Goal: Task Accomplishment & Management: Use online tool/utility

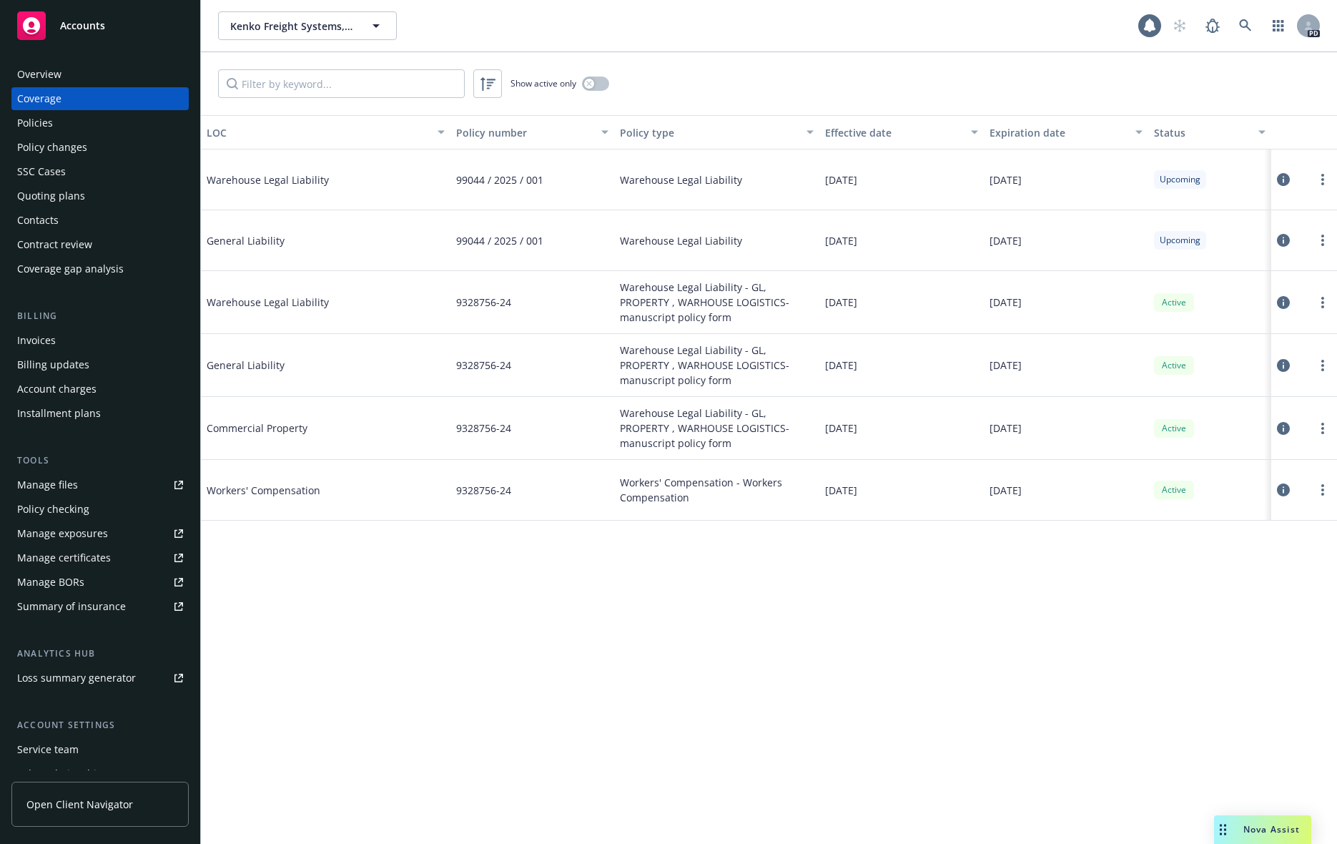
click at [60, 553] on div "Manage certificates" at bounding box center [64, 557] width 94 height 23
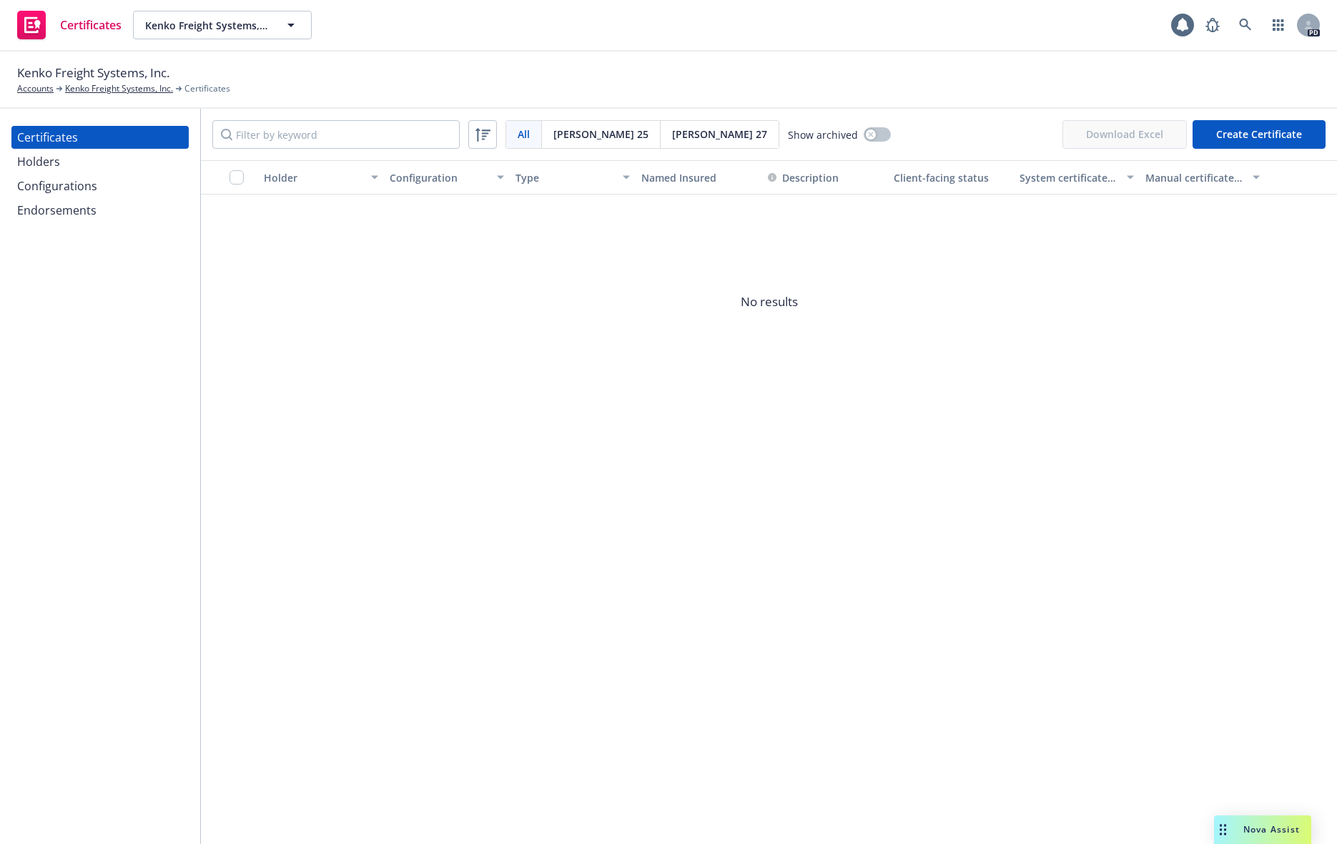
click at [570, 141] on span "[PERSON_NAME] 25" at bounding box center [600, 134] width 95 height 15
click at [1259, 121] on button "Create Certificate" at bounding box center [1259, 134] width 133 height 29
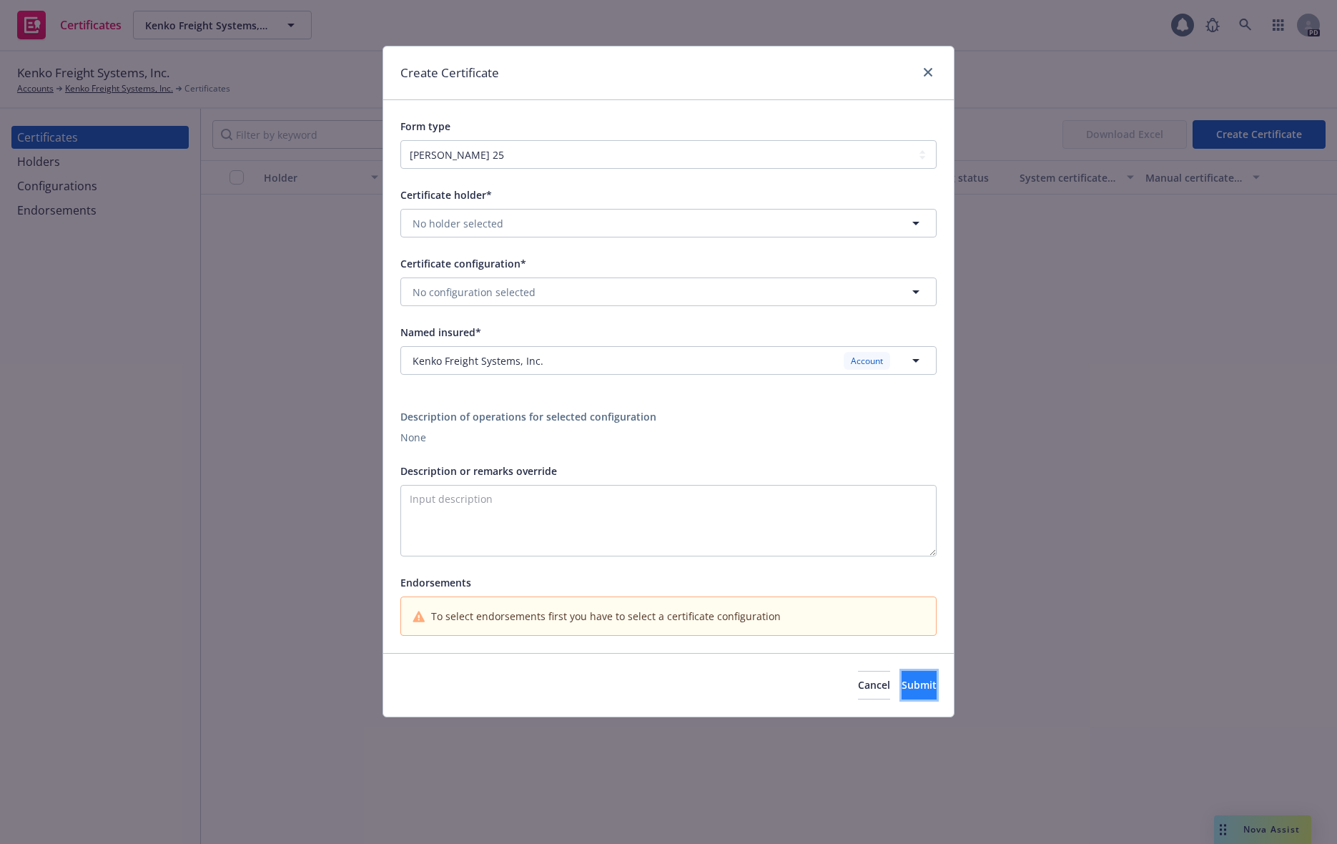
click at [914, 685] on button "Submit" at bounding box center [919, 685] width 35 height 29
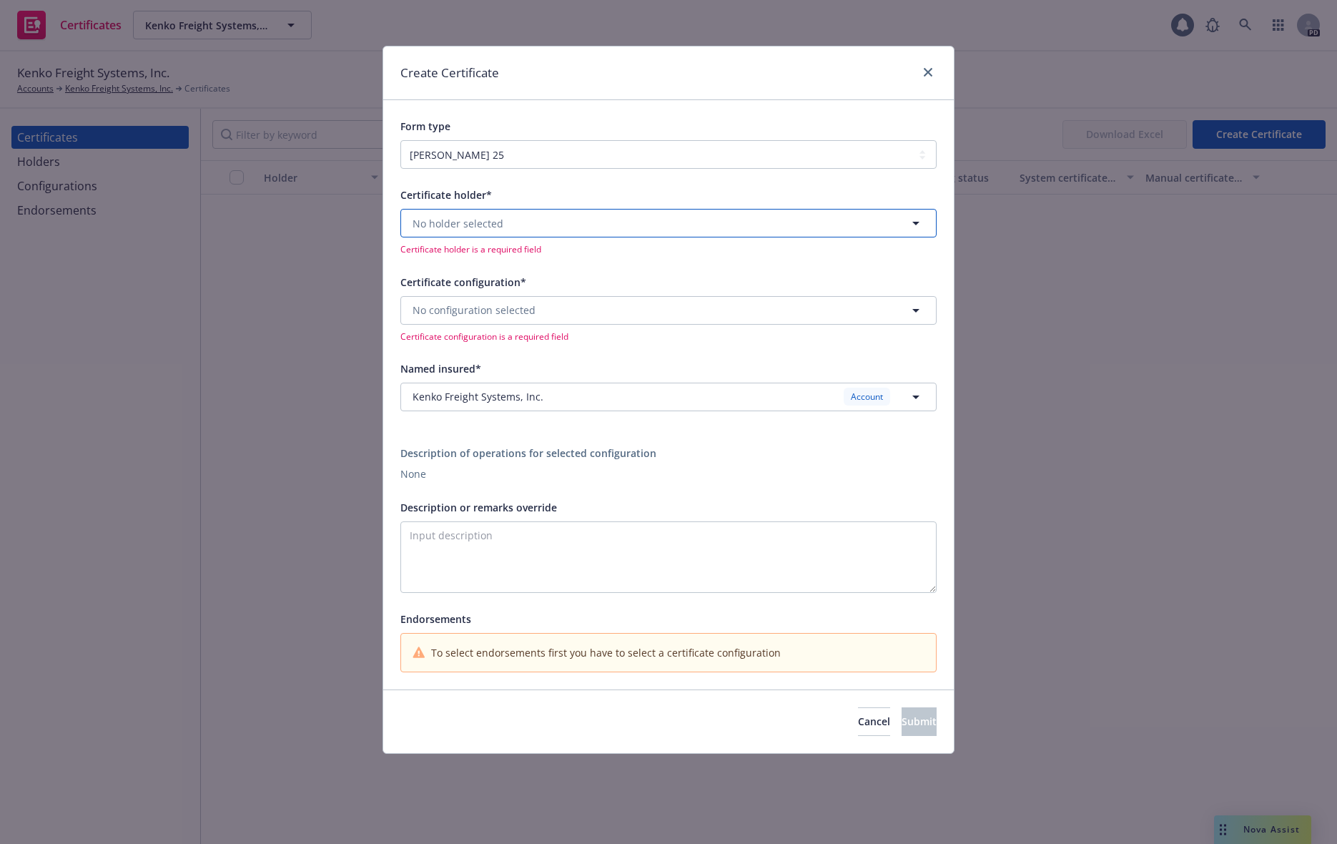
click at [473, 228] on span "No holder selected" at bounding box center [458, 223] width 91 height 15
click at [810, 492] on div "Certificate holder* No results Certificate holder is a required field Certifica…" at bounding box center [668, 428] width 536 height 485
click at [518, 313] on span "No configuration selected" at bounding box center [474, 309] width 123 height 15
click at [518, 313] on input at bounding box center [665, 310] width 483 height 17
click at [928, 71] on icon "close" at bounding box center [928, 72] width 9 height 9
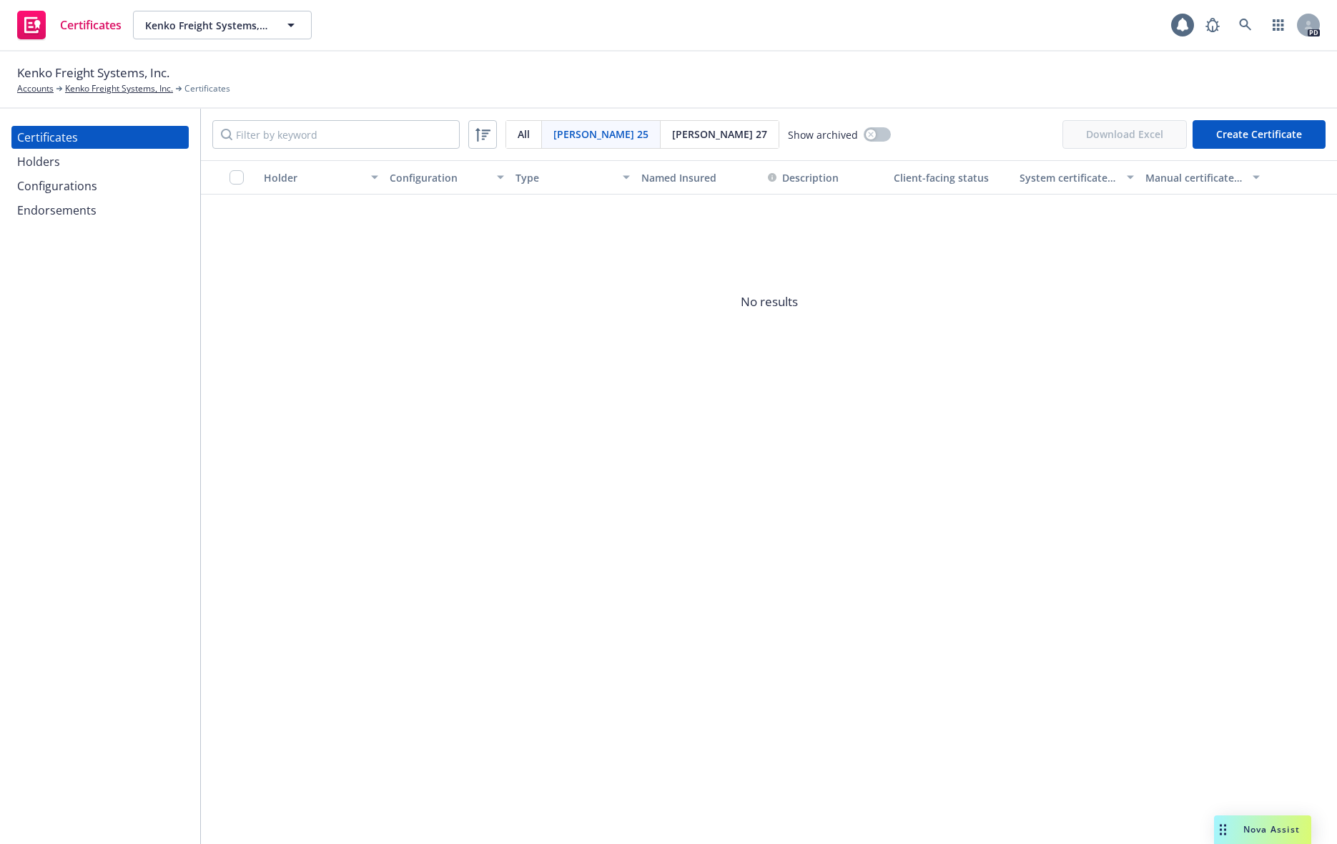
click at [46, 192] on div "Configurations" at bounding box center [57, 185] width 80 height 23
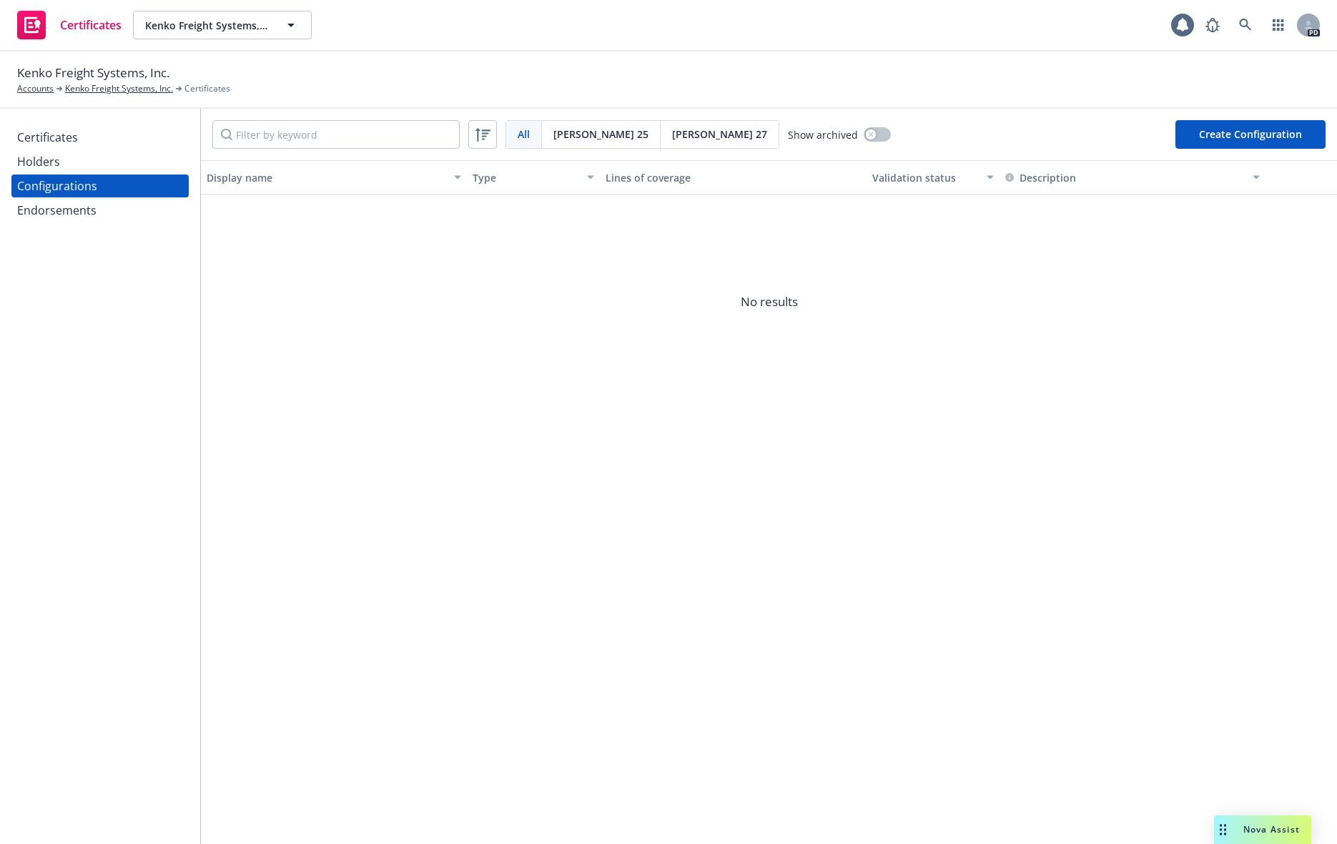
click at [1261, 147] on button "Create Configuration" at bounding box center [1250, 134] width 150 height 29
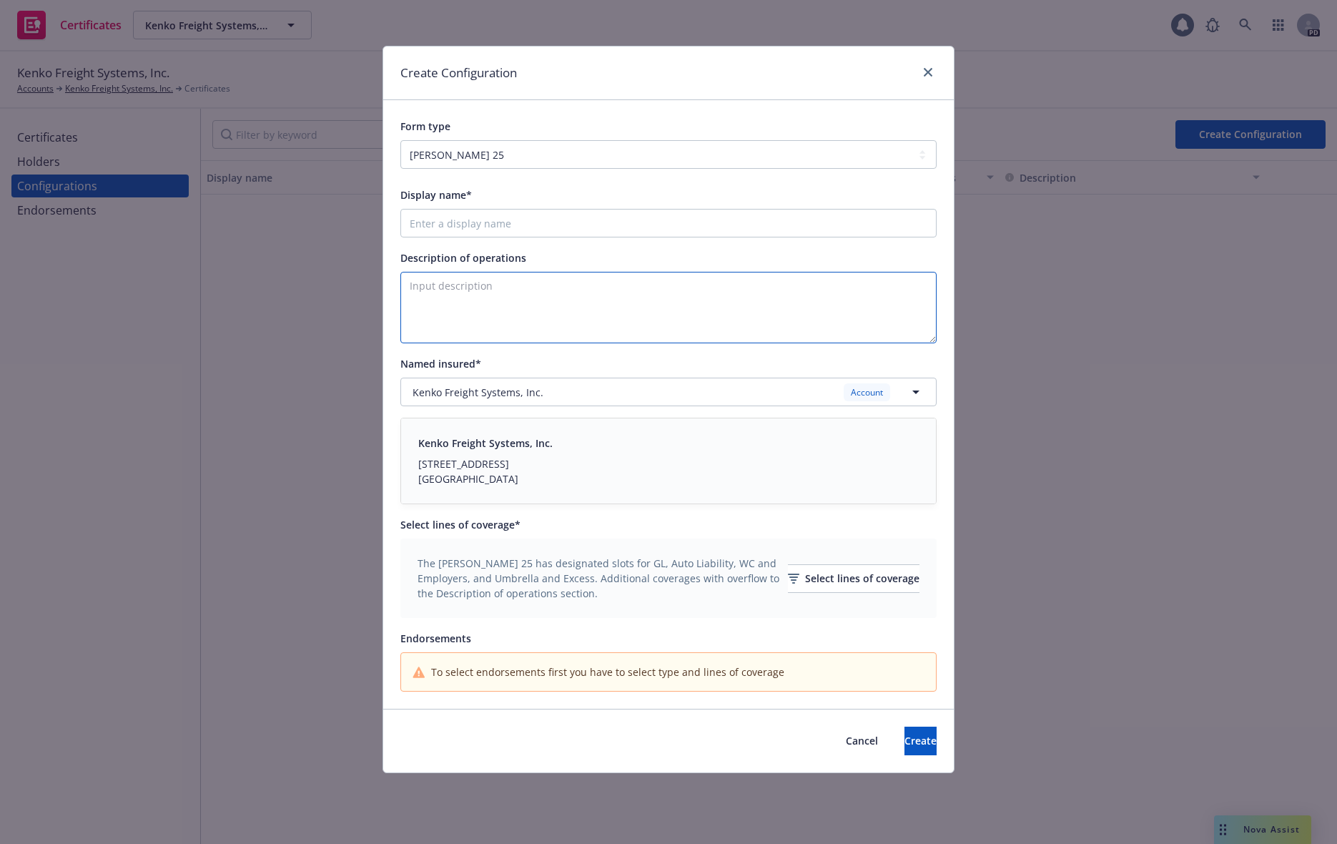
click at [690, 294] on textarea "Description of operations" at bounding box center [668, 307] width 536 height 71
click at [566, 87] on div "Create Configuration" at bounding box center [668, 73] width 571 height 54
click at [882, 578] on div "Select lines of coverage" at bounding box center [854, 578] width 132 height 27
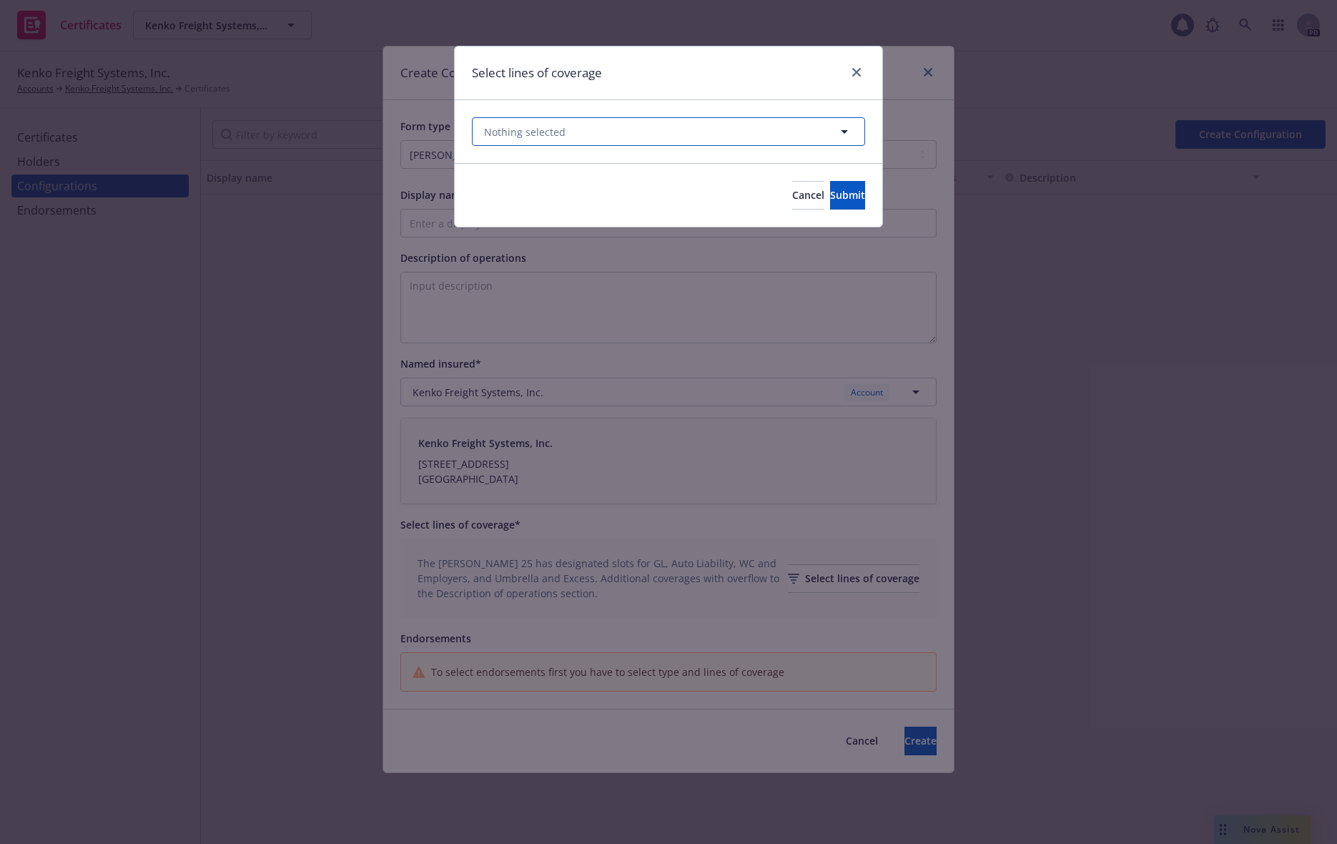
click at [534, 130] on span "Nothing selected" at bounding box center [525, 131] width 82 height 15
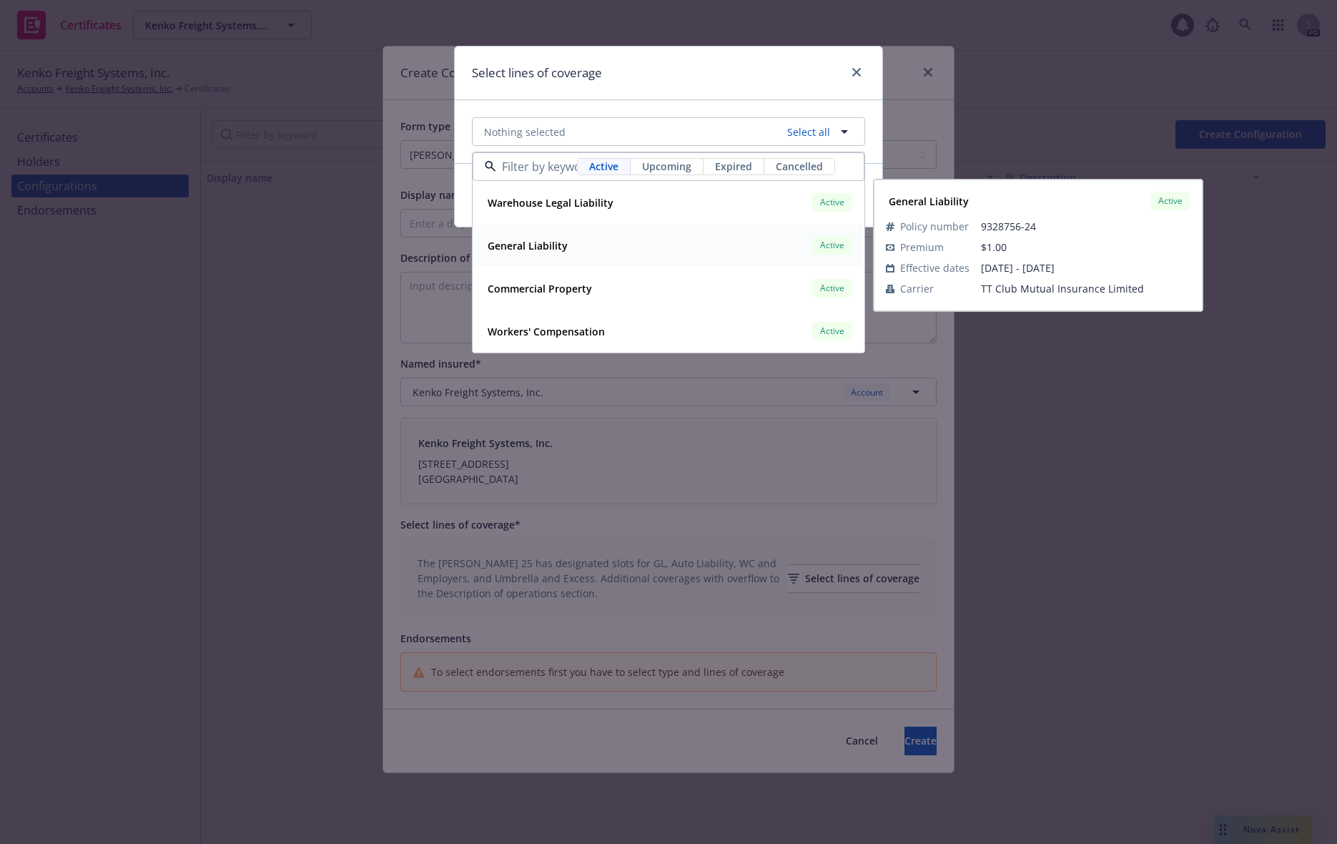
click at [528, 246] on strong "General Liability" at bounding box center [528, 246] width 80 height 14
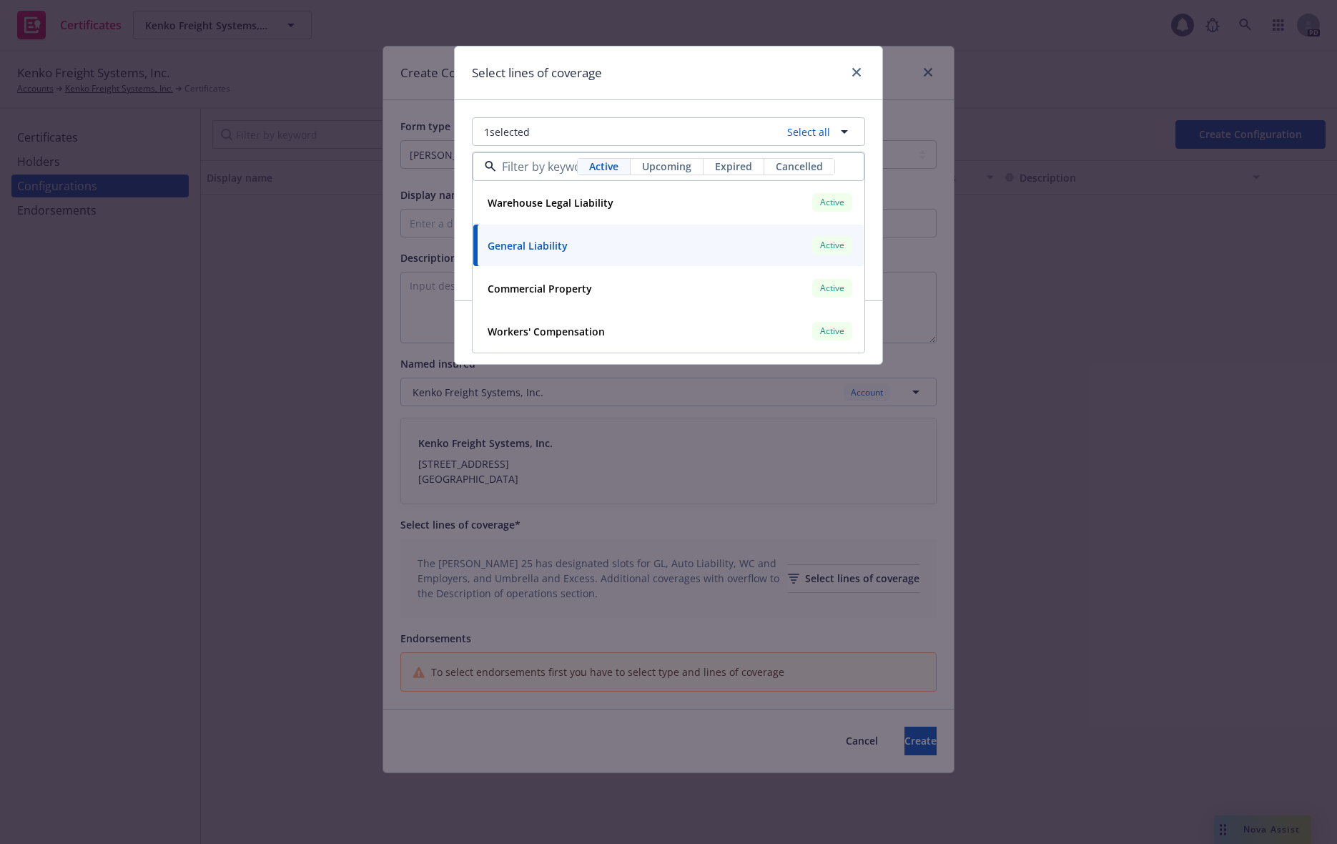
click at [867, 56] on div "Select lines of coverage" at bounding box center [669, 73] width 428 height 54
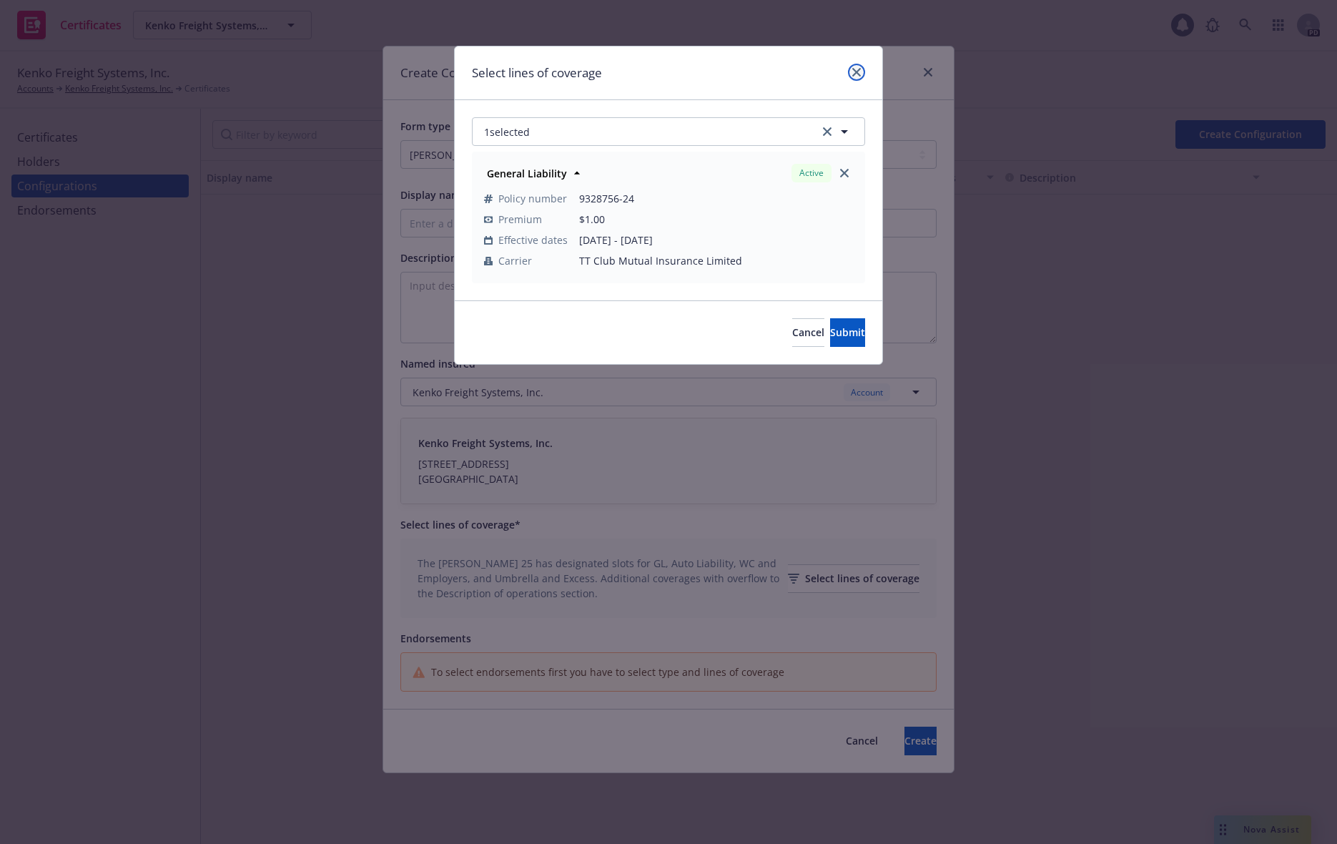
click at [856, 74] on icon "close" at bounding box center [856, 72] width 9 height 9
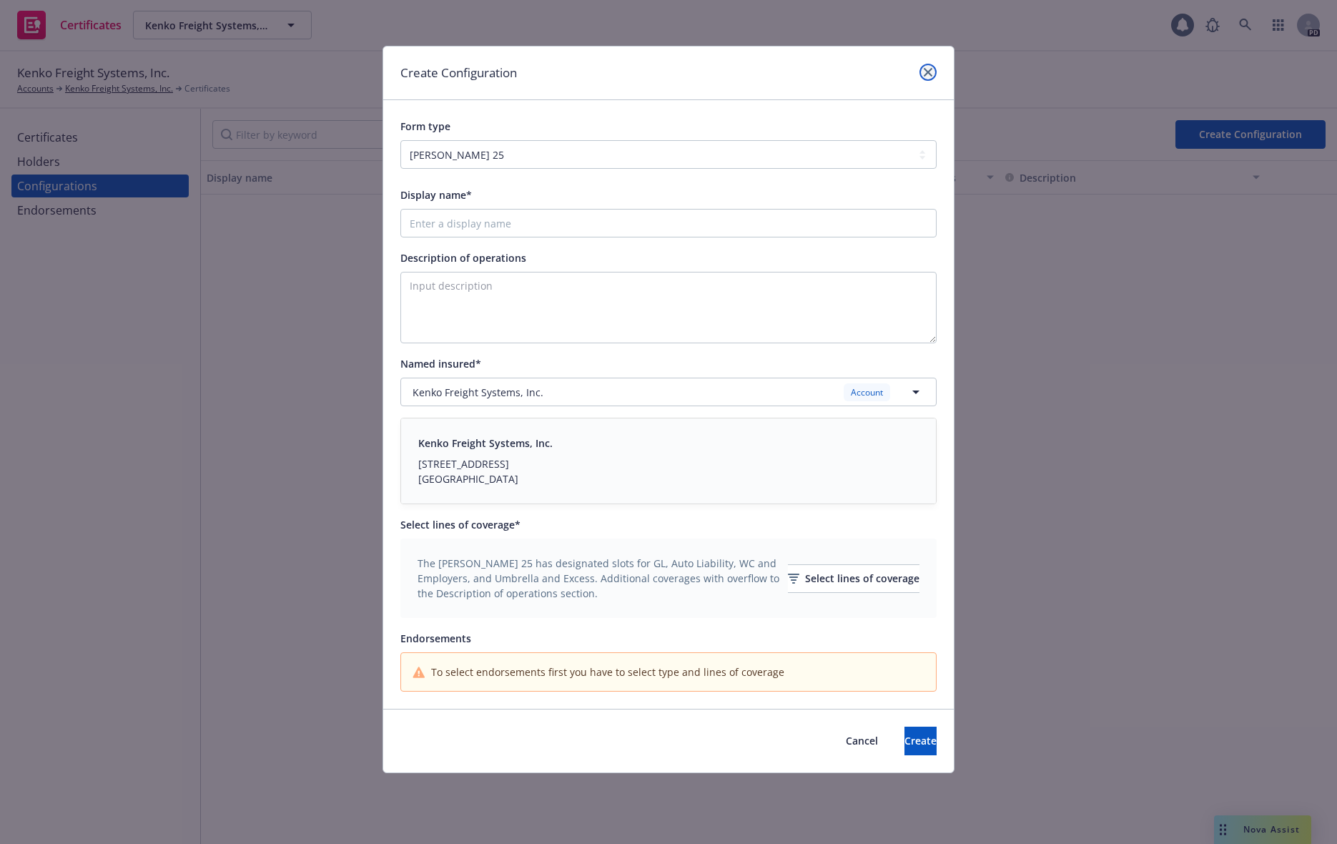
click at [932, 69] on icon "close" at bounding box center [928, 72] width 9 height 9
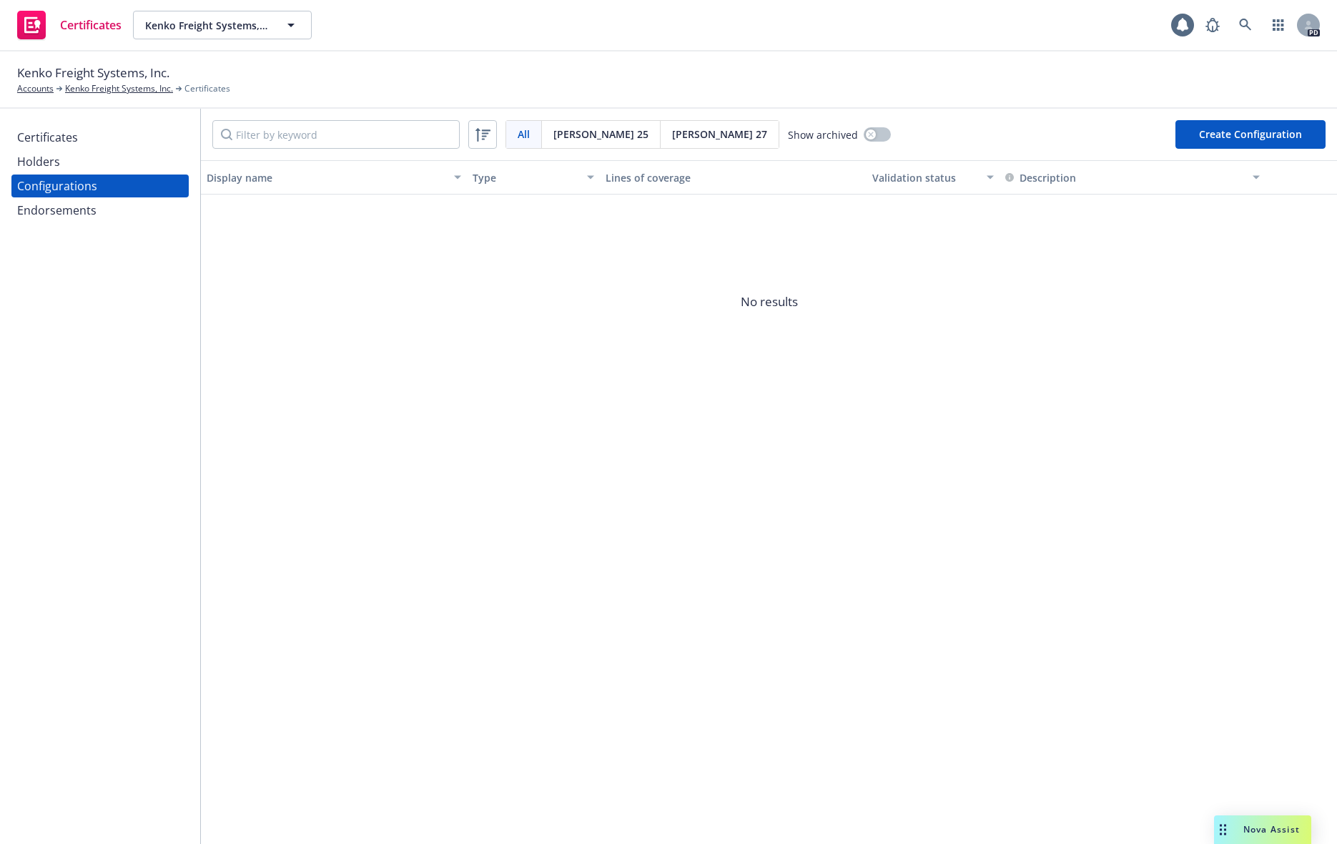
click at [862, 455] on div "All All Acord 25 Acord 27 Show archived Create Configuration Display name Type …" at bounding box center [769, 476] width 1136 height 735
